Goal: Navigation & Orientation: Find specific page/section

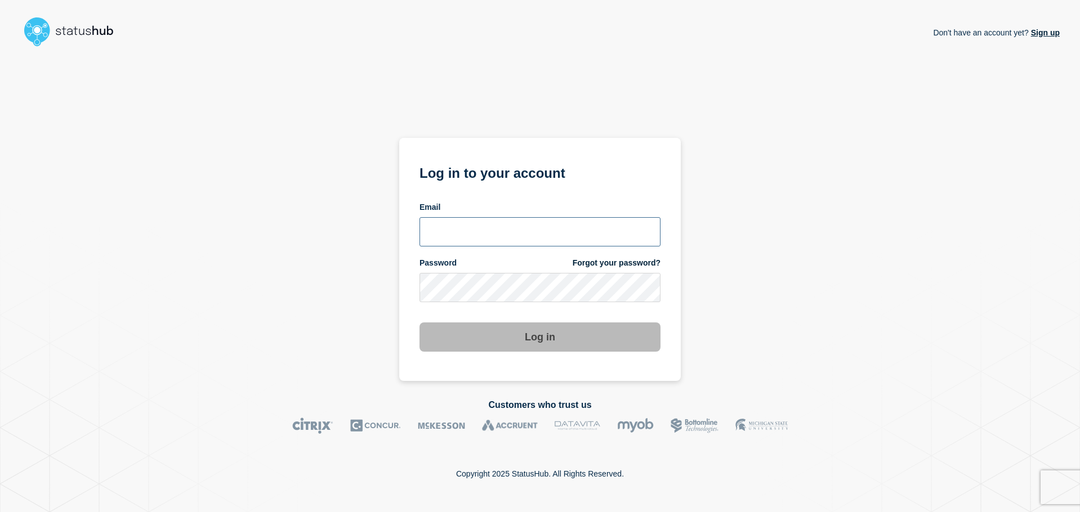
click at [574, 234] on input "email input" at bounding box center [540, 231] width 241 height 29
click at [460, 238] on input "email input" at bounding box center [540, 231] width 241 height 29
type input "[EMAIL_ADDRESS][DOMAIN_NAME]"
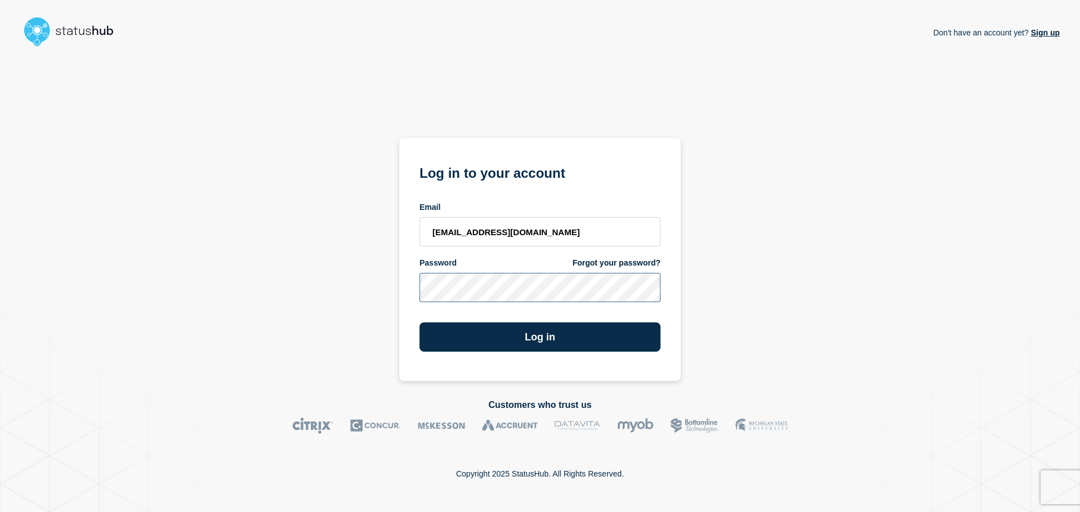
click at [420, 323] on button "Log in" at bounding box center [540, 337] width 241 height 29
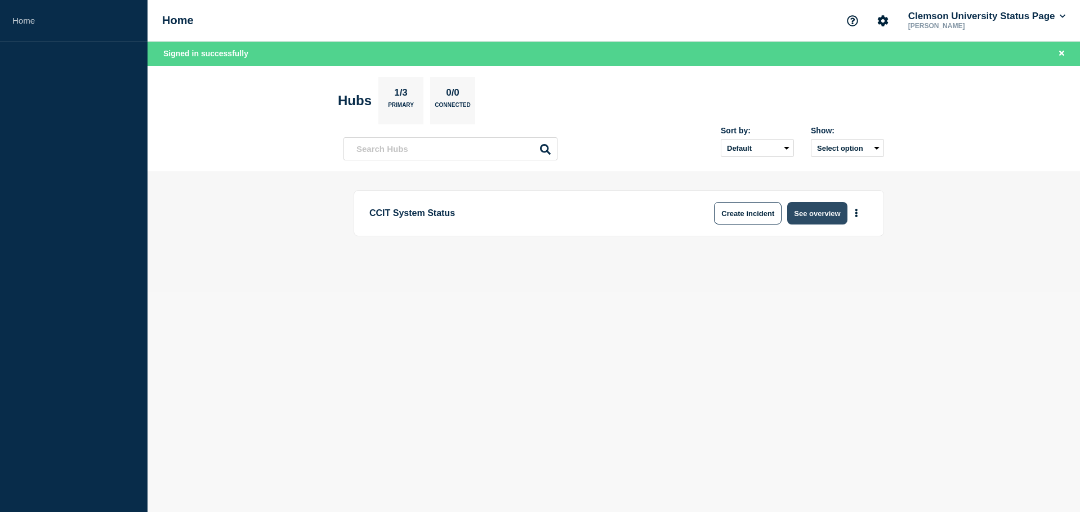
click at [821, 218] on button "See overview" at bounding box center [817, 213] width 60 height 23
